Goal: Task Accomplishment & Management: Manage account settings

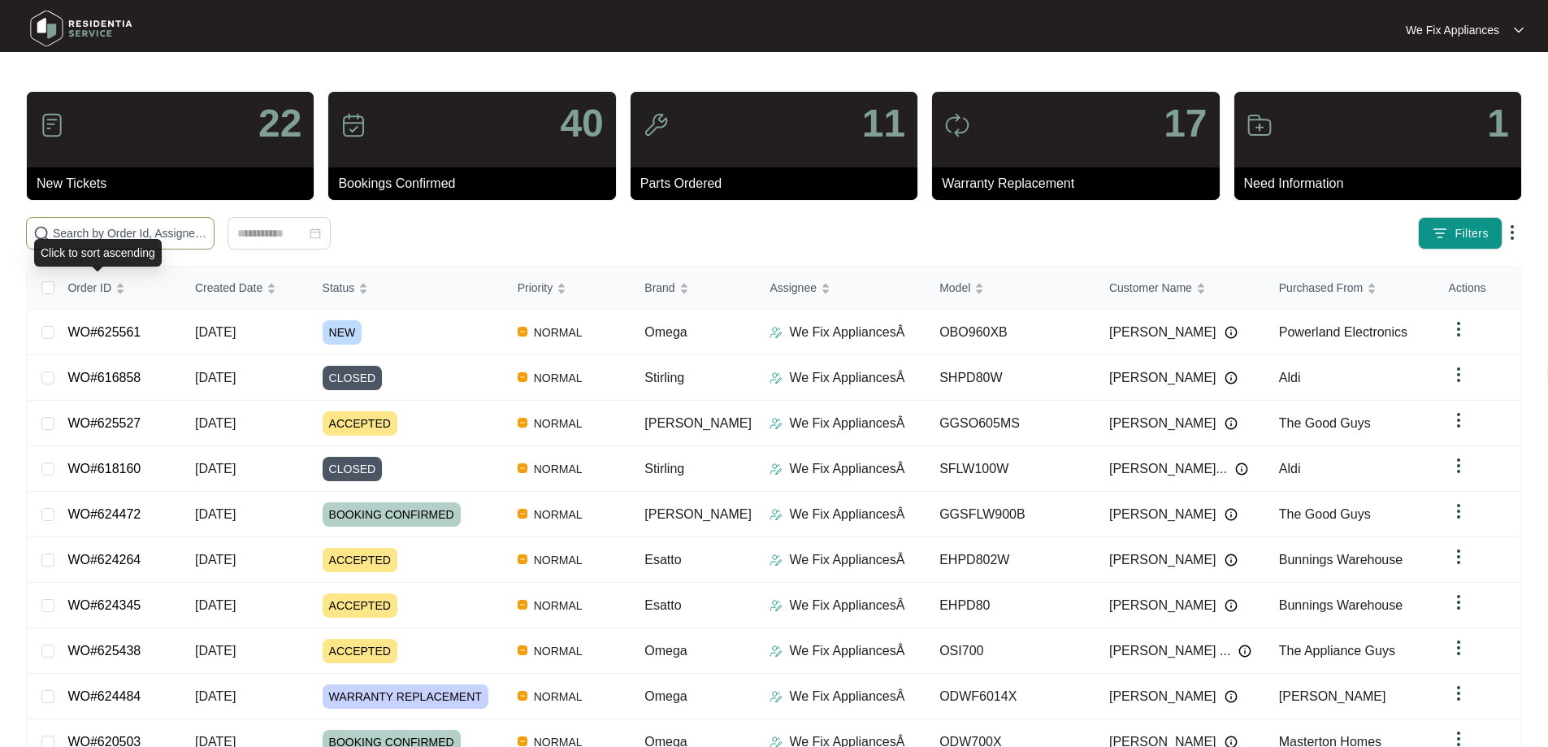
drag, startPoint x: 0, startPoint y: 0, endPoint x: 118, endPoint y: 223, distance: 251.8
drag, startPoint x: 118, startPoint y: 223, endPoint x: 76, endPoint y: 230, distance: 42.1
paste input "625438"
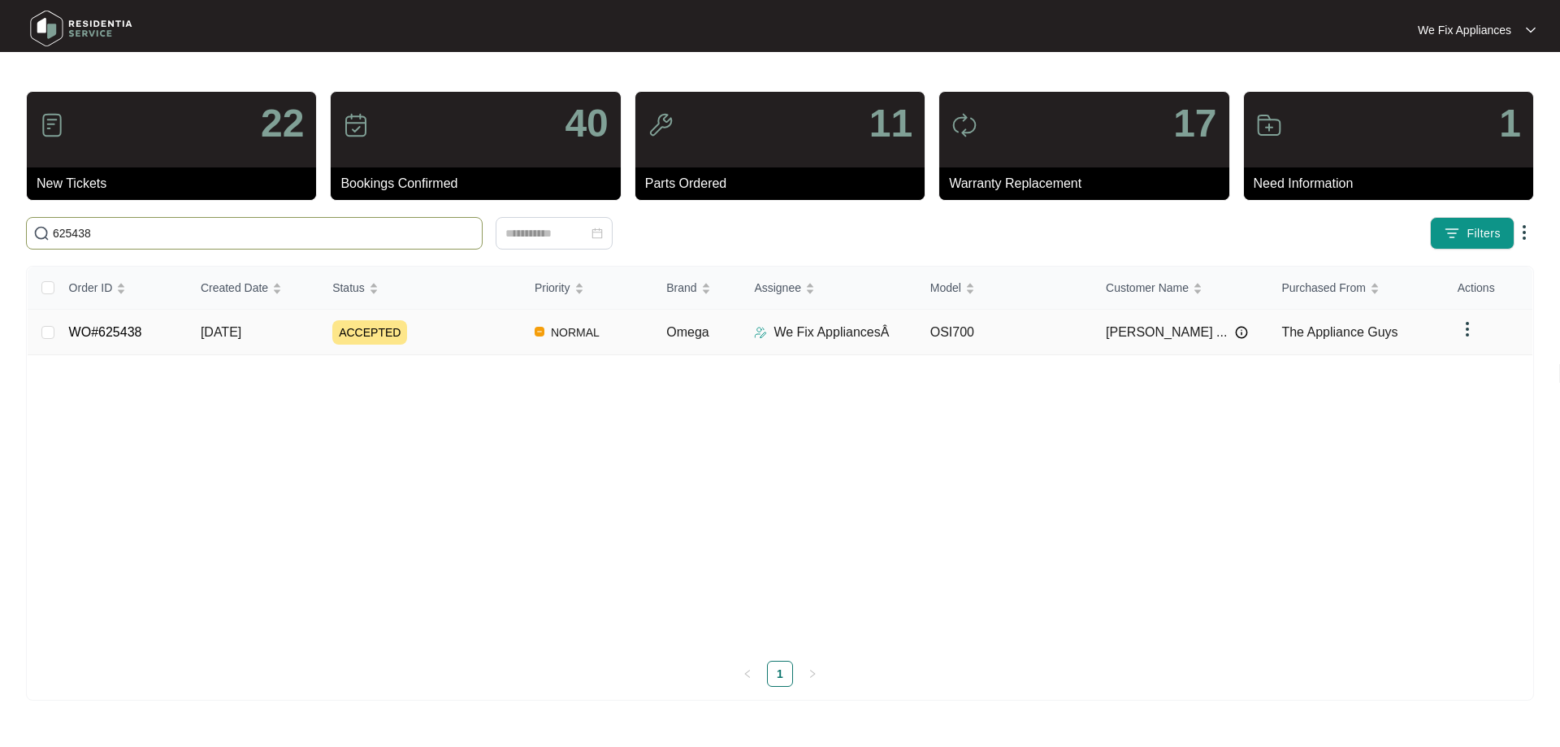
type input "625438"
click at [128, 329] on link "WO#625438" at bounding box center [105, 332] width 73 height 14
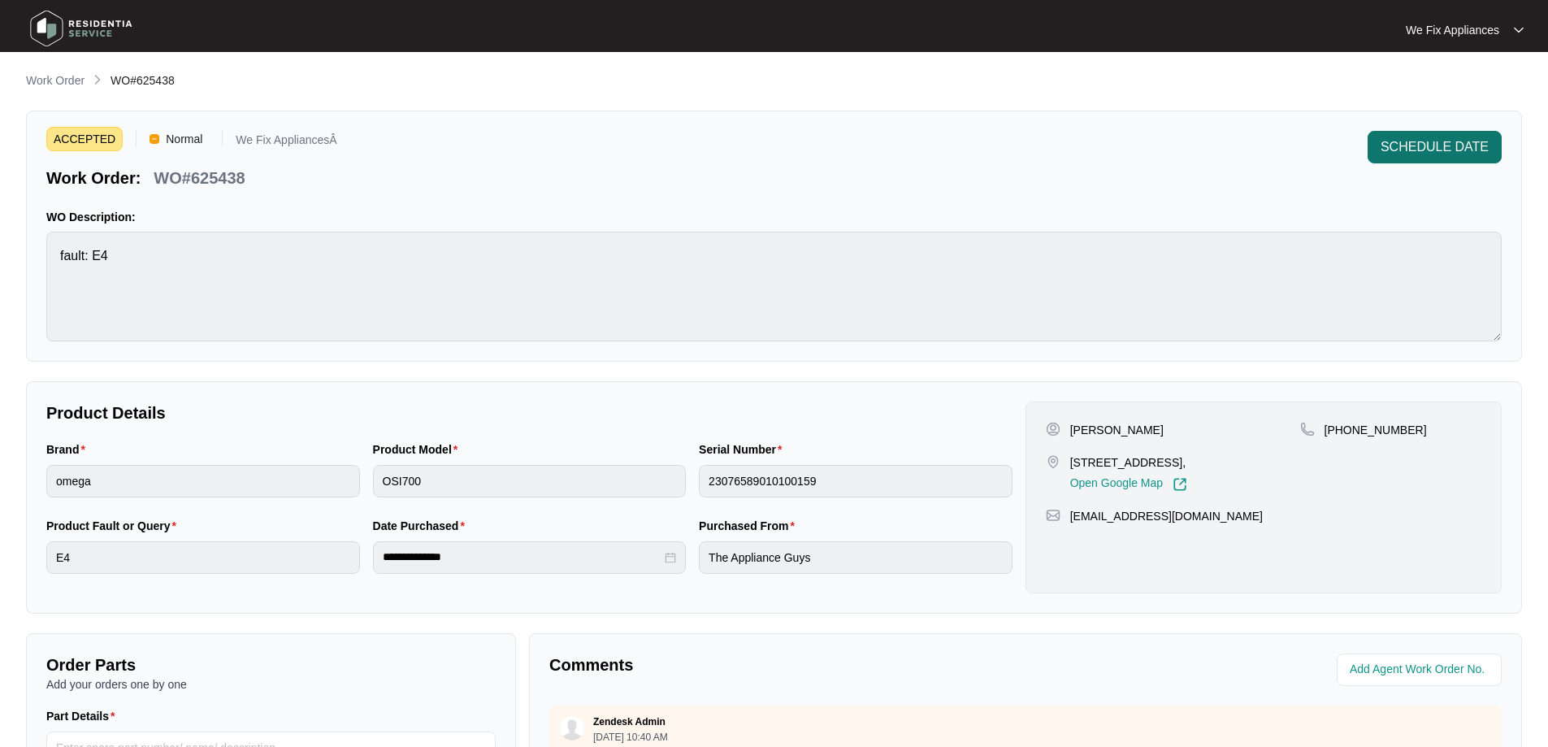
click at [1448, 154] on span "SCHEDULE DATE" at bounding box center [1434, 146] width 108 height 19
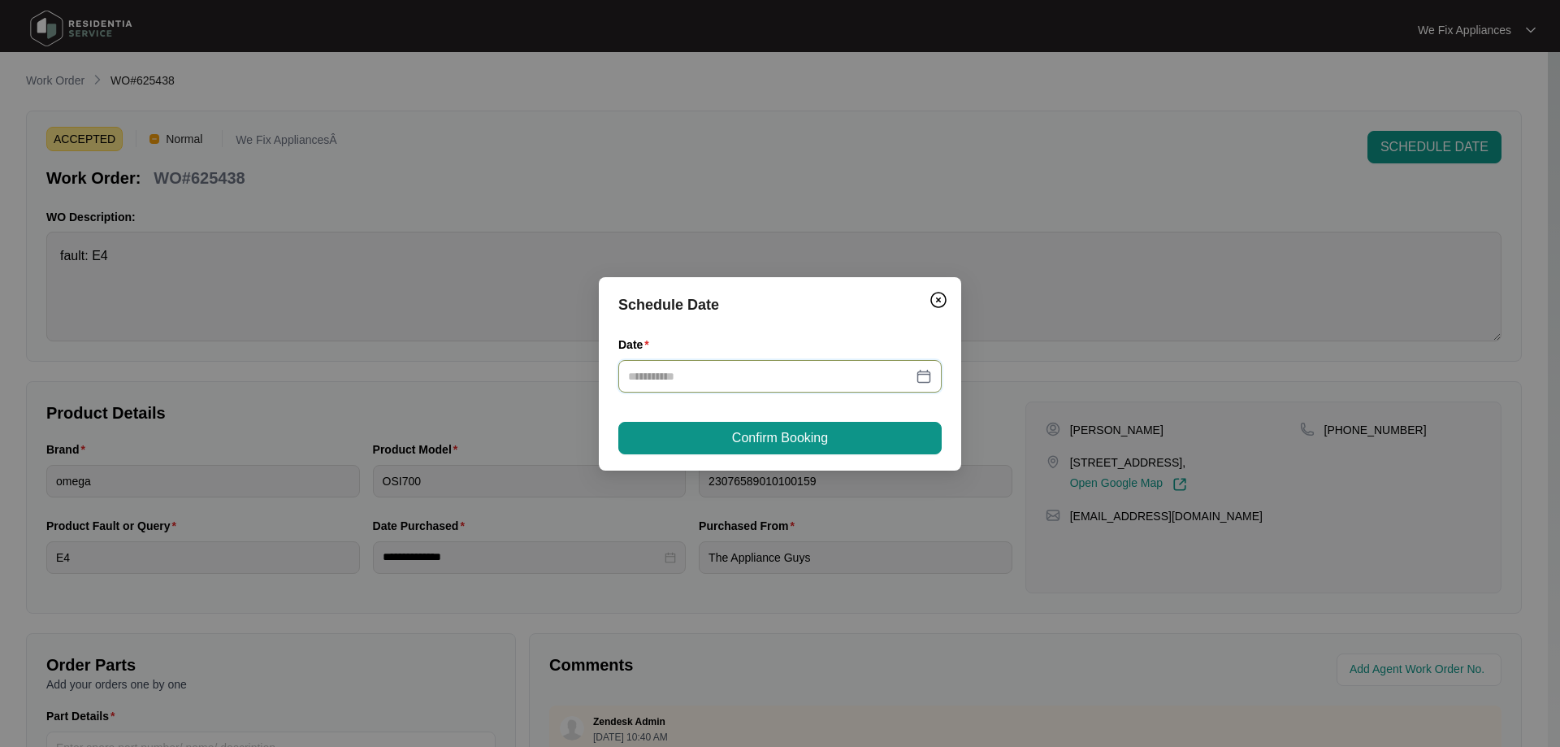
click at [665, 376] on input "Date" at bounding box center [770, 376] width 284 height 18
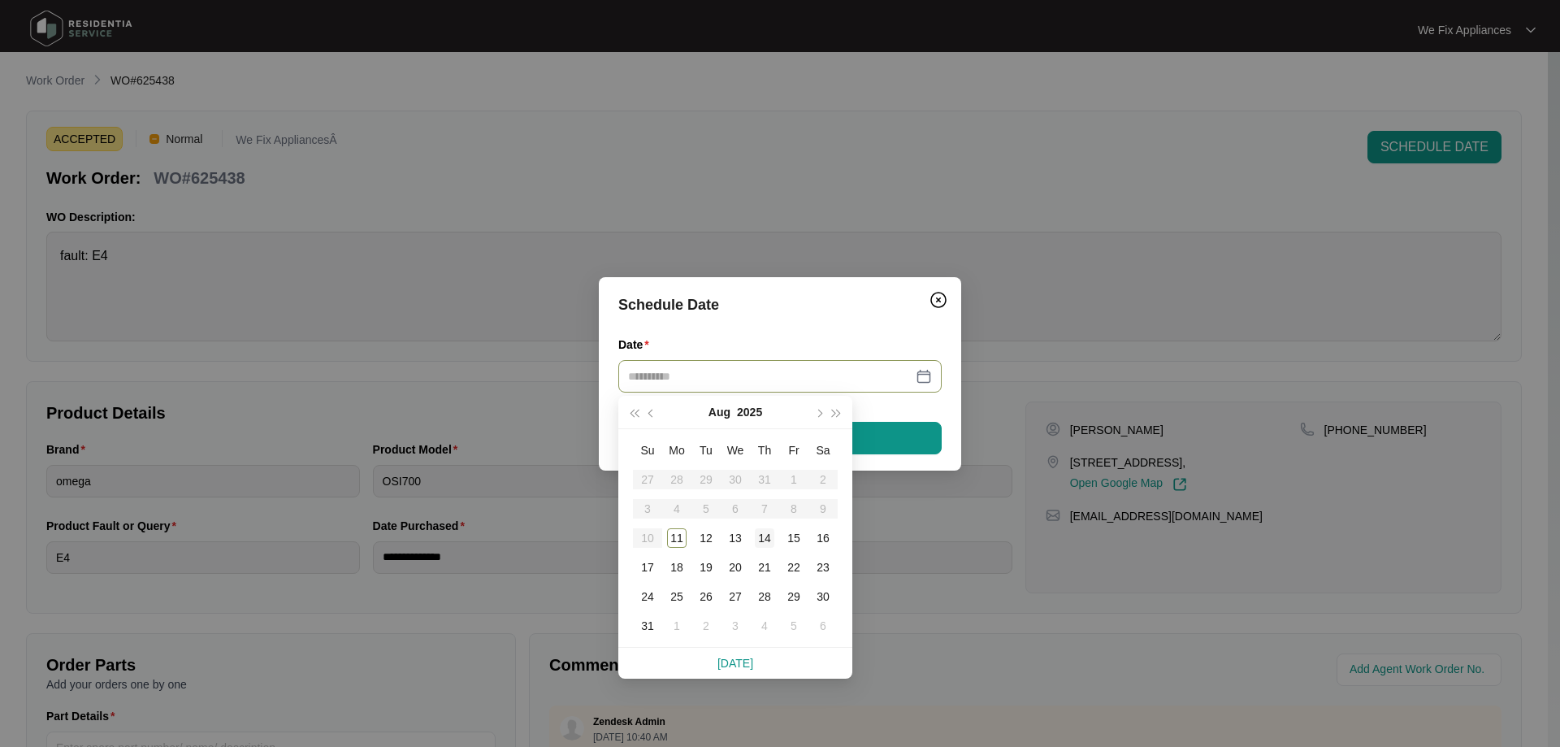
type input "**********"
click at [763, 539] on div "14" at bounding box center [764, 537] width 19 height 19
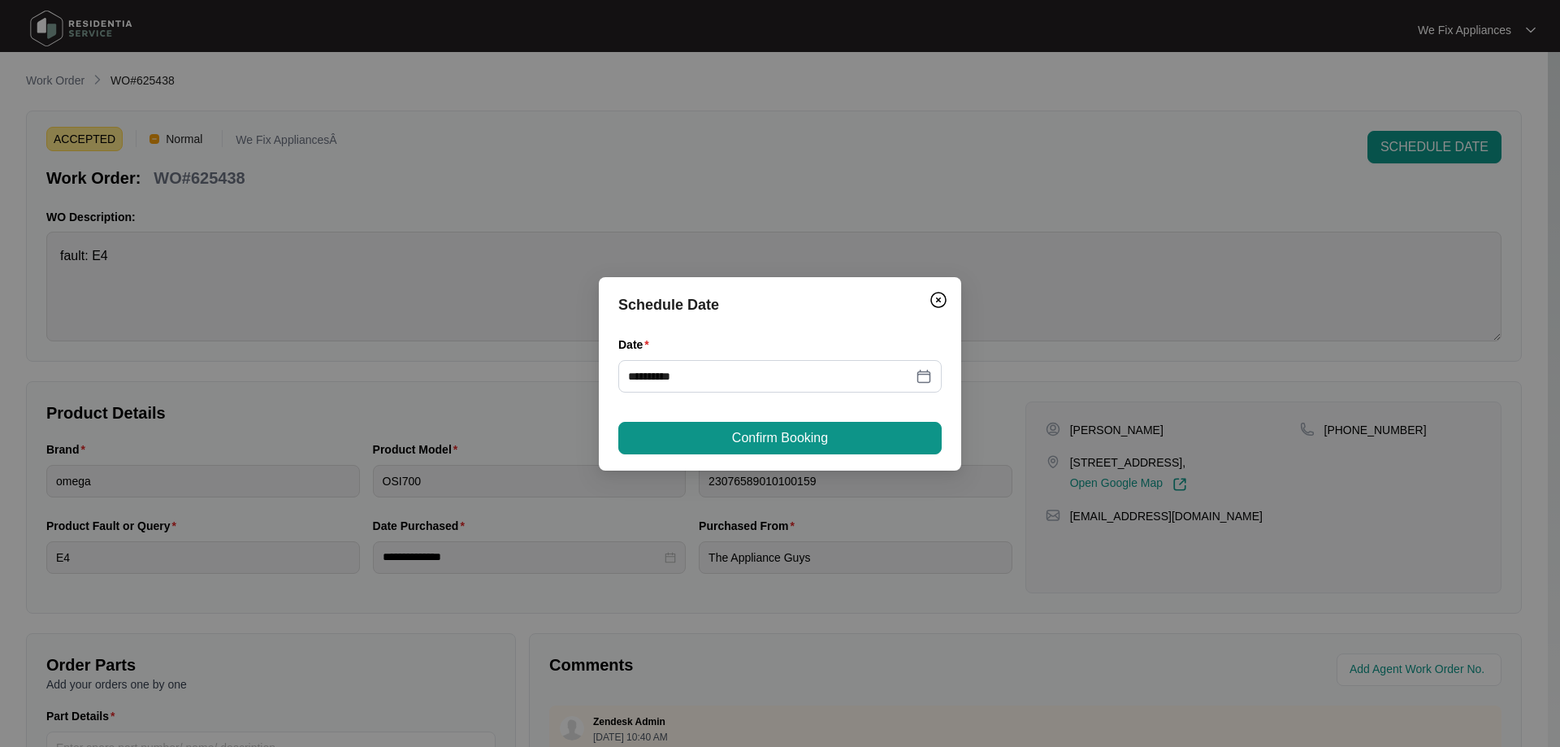
click at [809, 430] on span "Confirm Booking" at bounding box center [780, 437] width 96 height 19
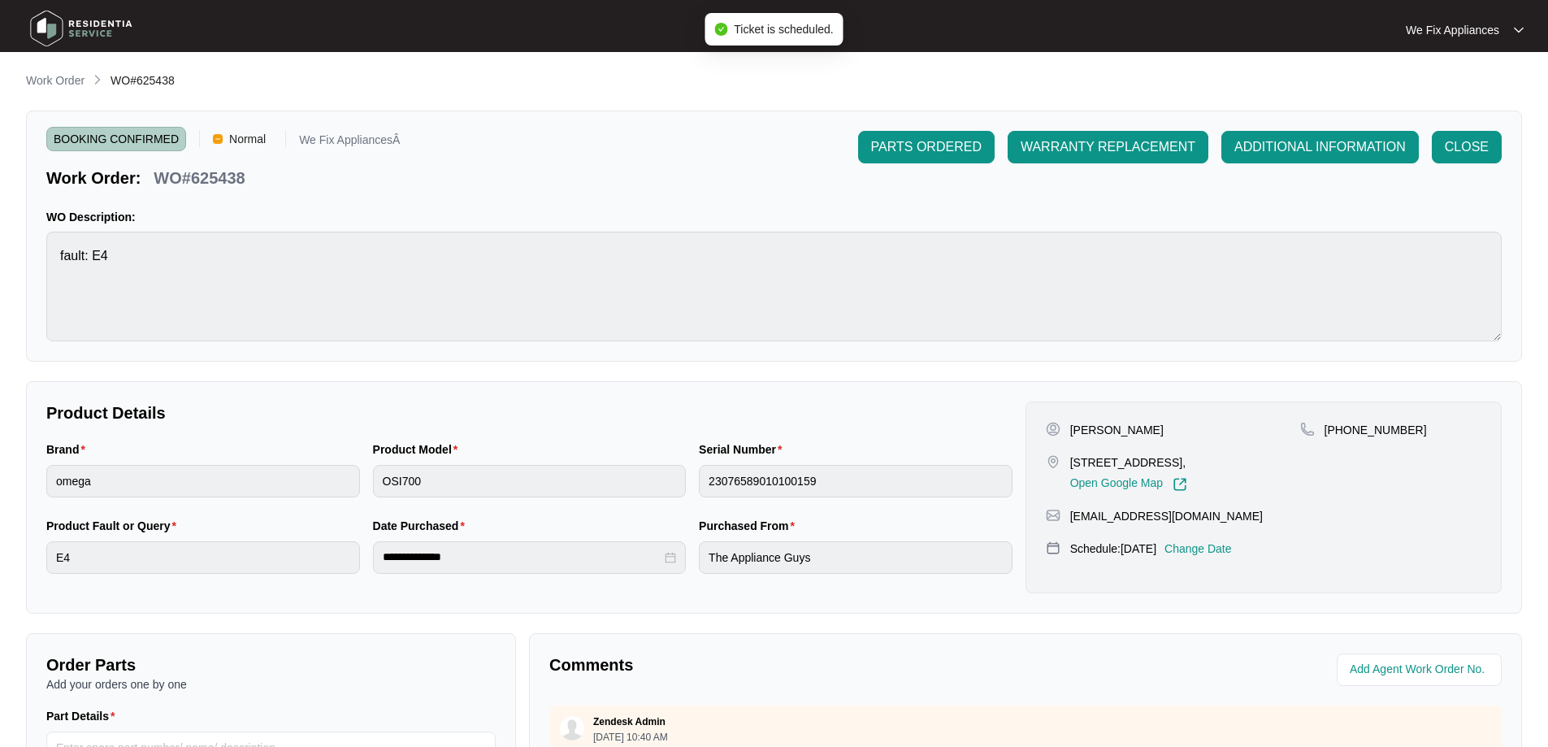
click at [87, 28] on img at bounding box center [81, 28] width 114 height 49
